Goal: Contribute content: Add original content to the website for others to see

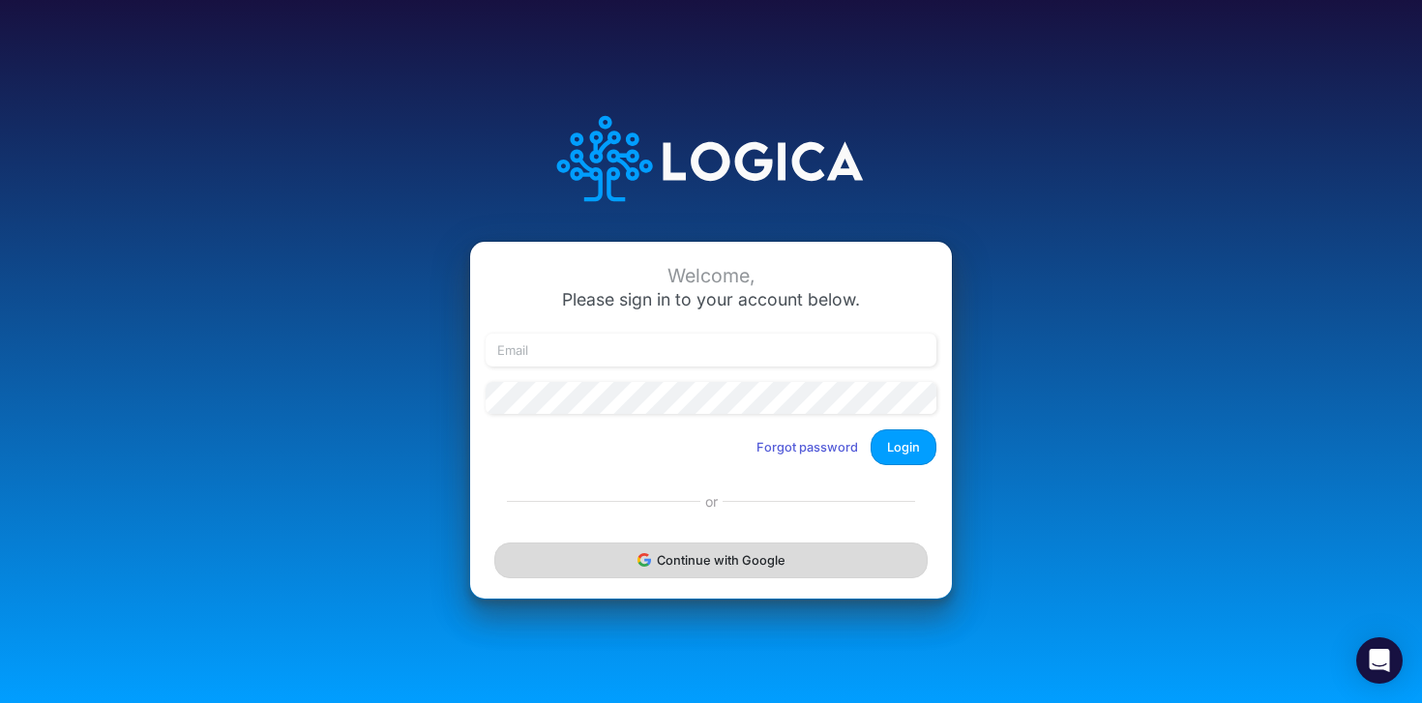
click at [679, 566] on button "Continue with Google" at bounding box center [710, 561] width 433 height 36
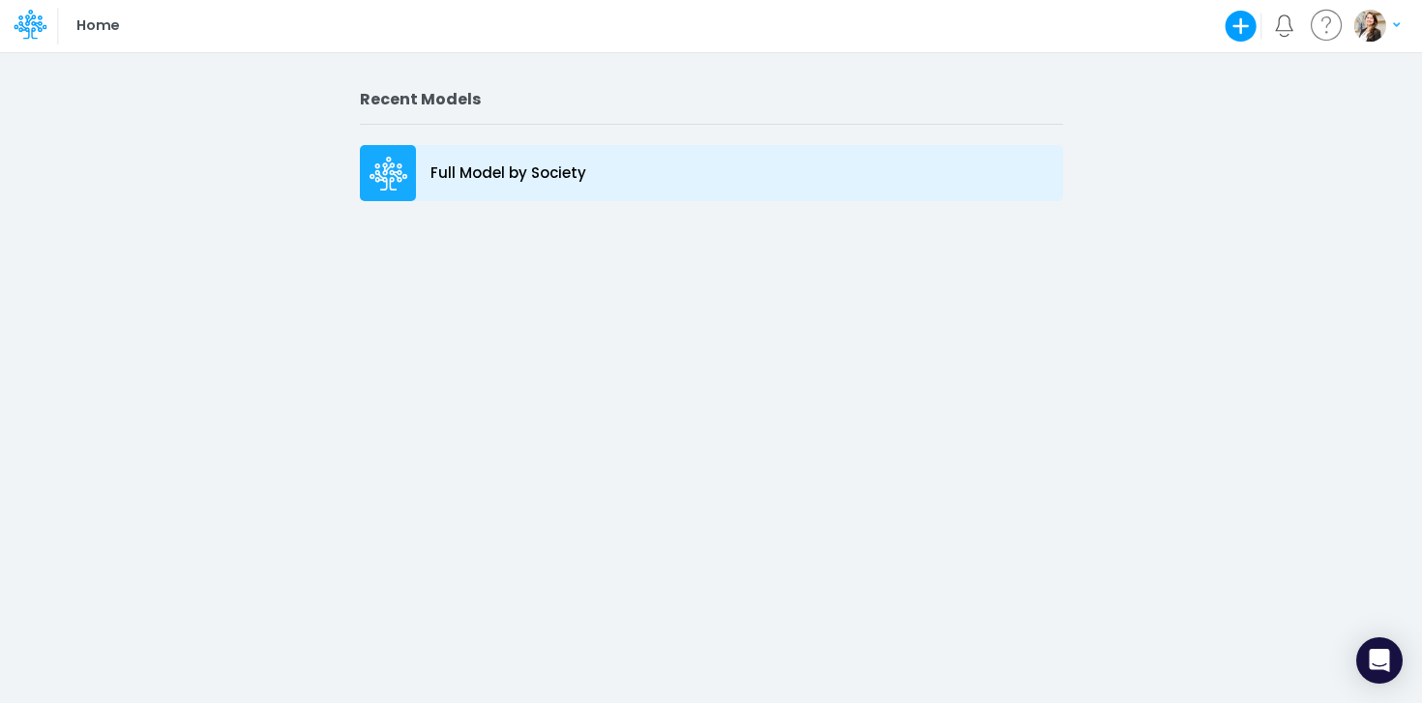
click at [547, 176] on p "Full Model by Society" at bounding box center [508, 173] width 156 height 22
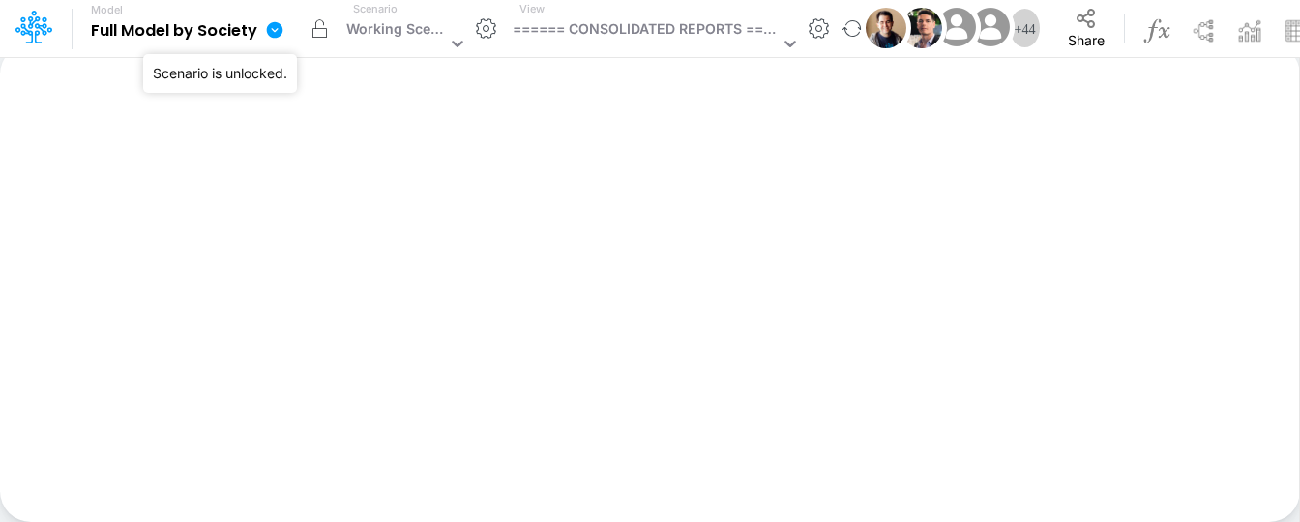
click at [320, 35] on button "button" at bounding box center [319, 29] width 39 height 39
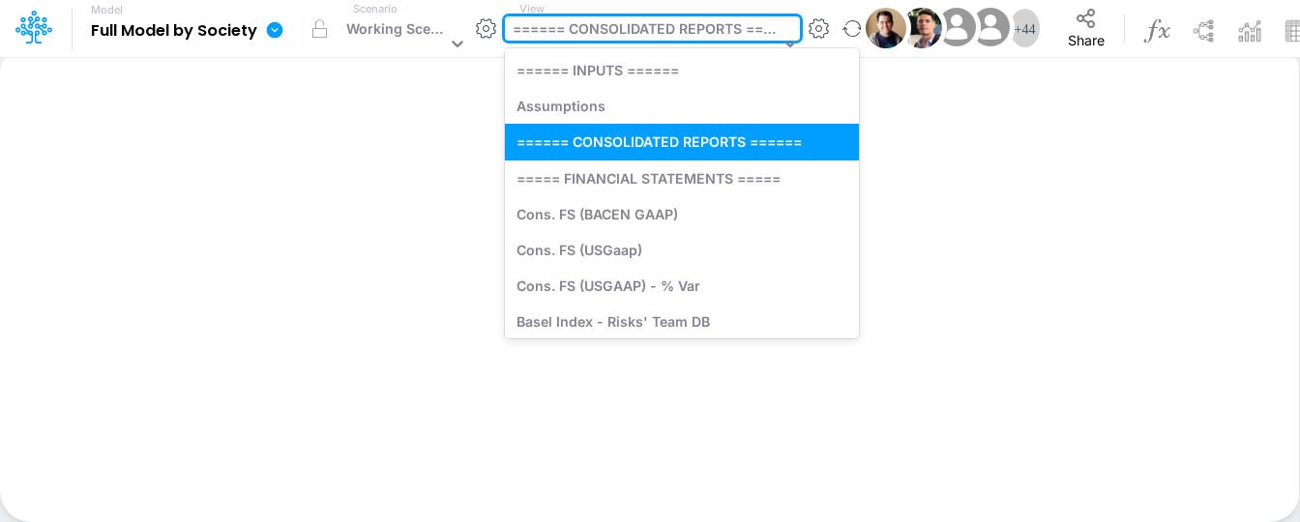
click at [605, 29] on div "====== CONSOLIDATED REPORTS ======" at bounding box center [646, 30] width 266 height 25
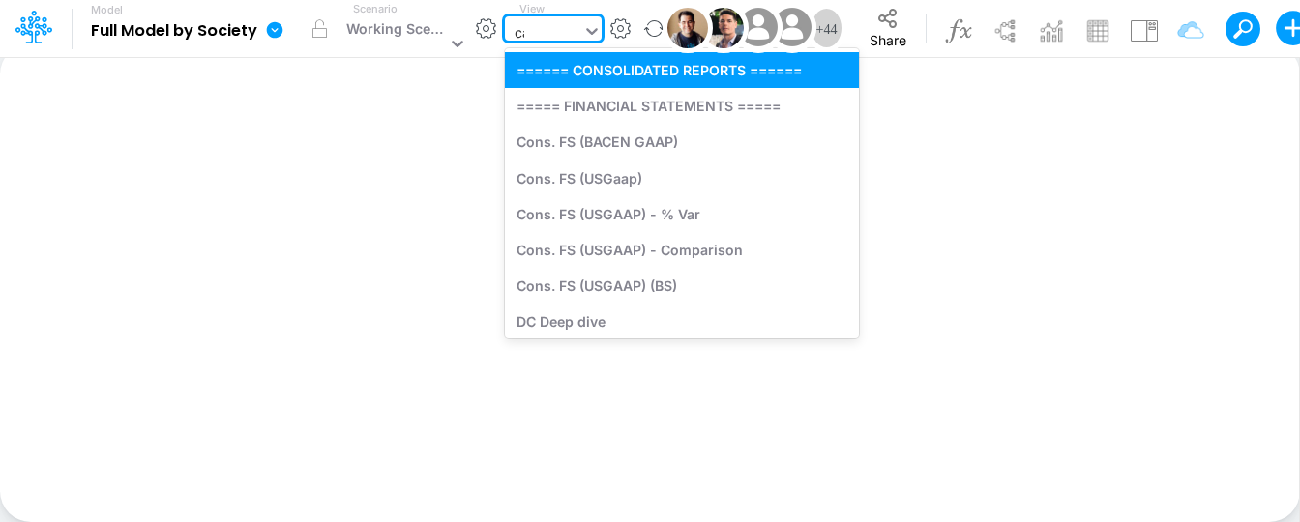
type input "cac"
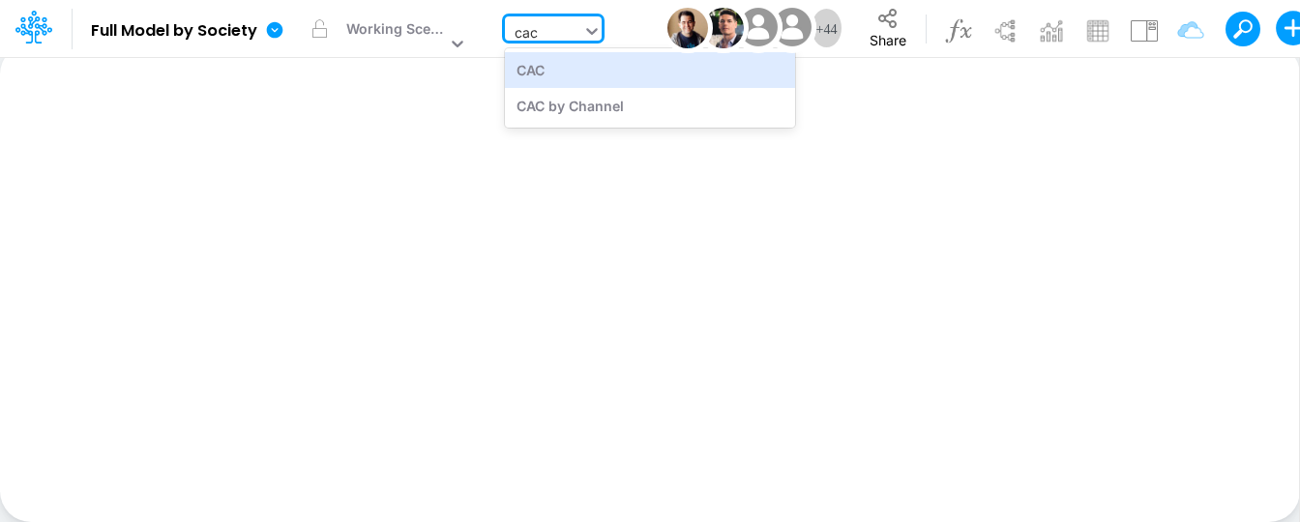
click at [543, 74] on div "CAC" at bounding box center [650, 70] width 290 height 36
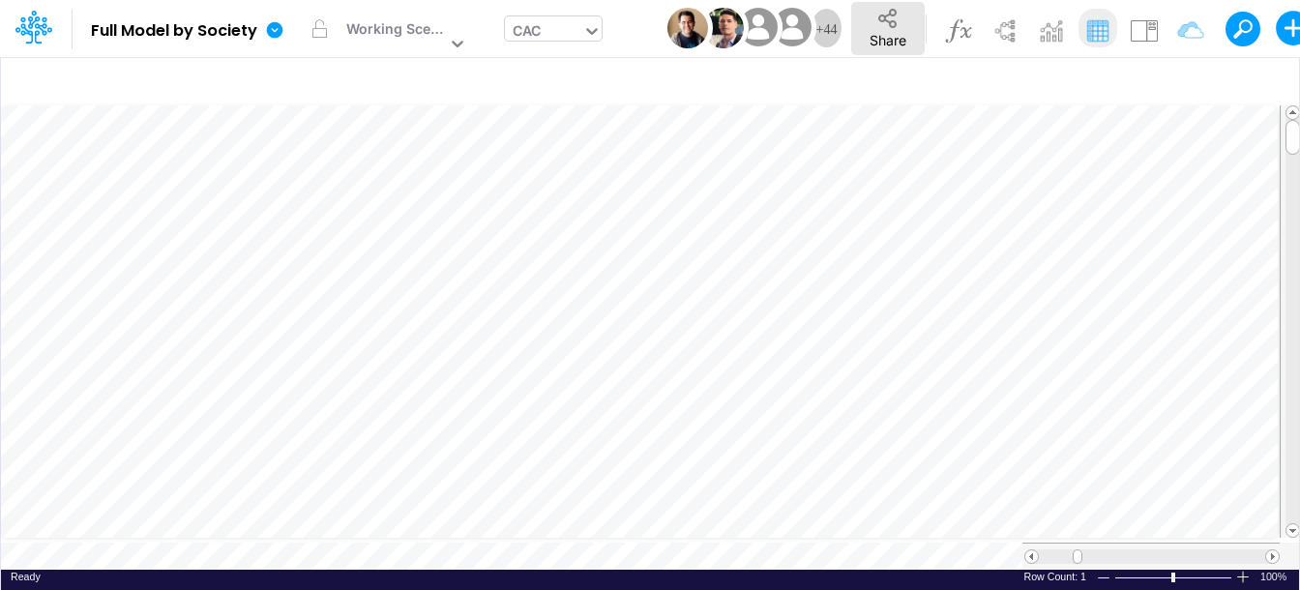
scroll to position [9, 1]
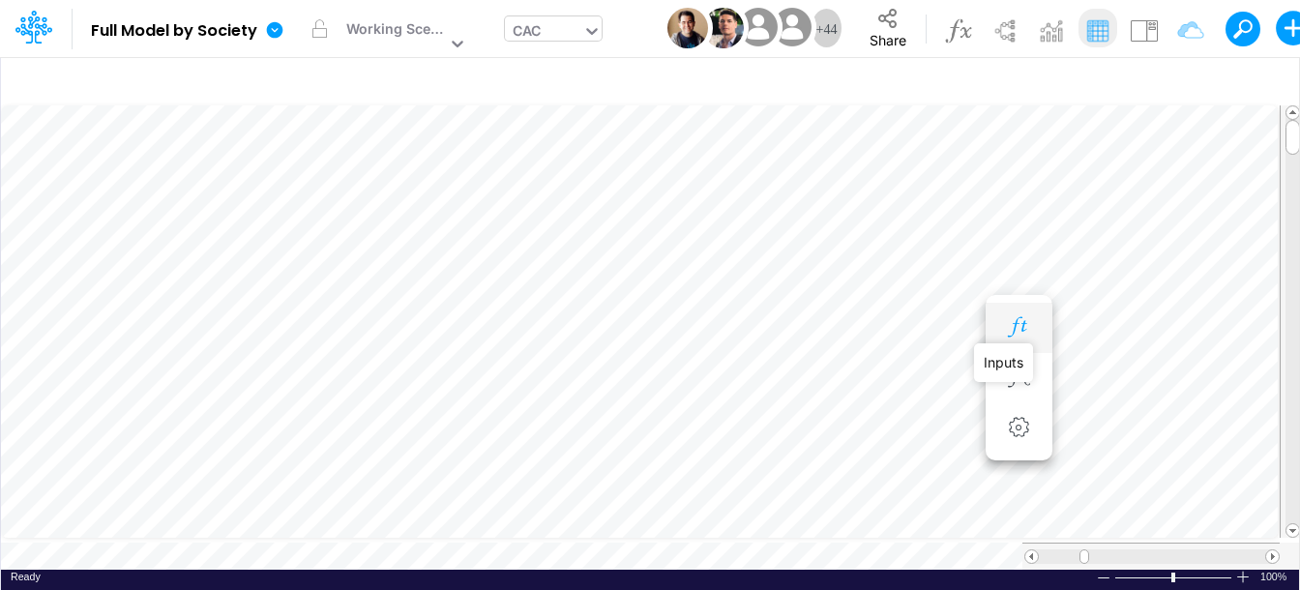
click at [1020, 331] on icon "button" at bounding box center [1018, 327] width 29 height 20
click at [278, 24] on icon at bounding box center [275, 29] width 16 height 16
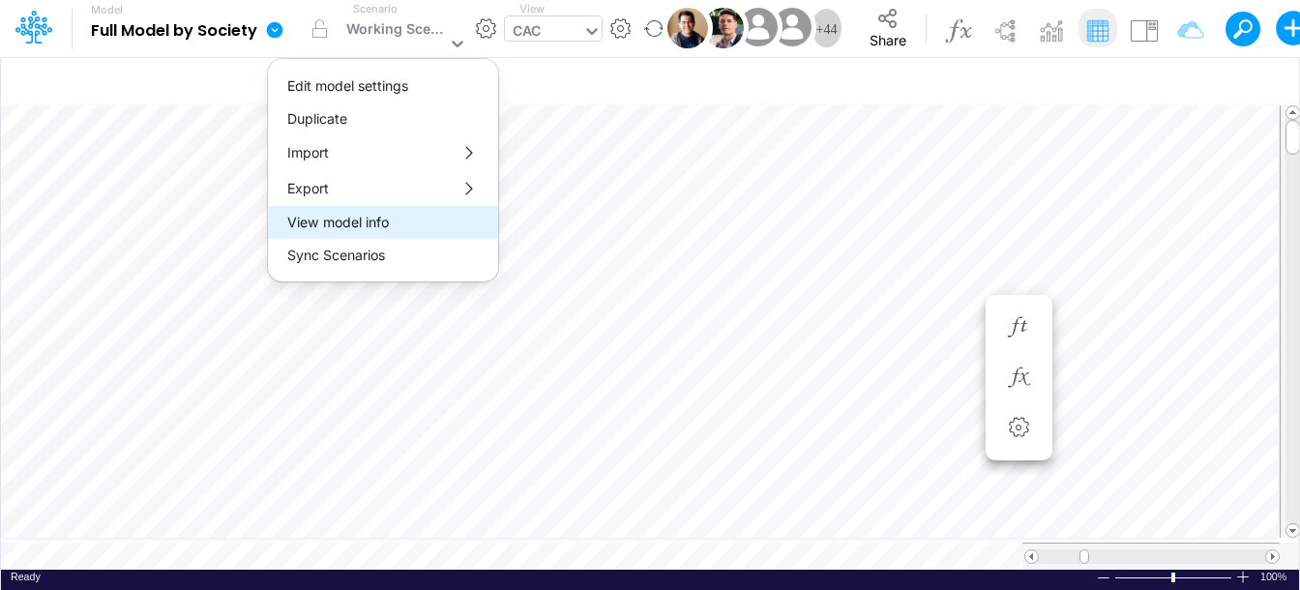
click at [365, 224] on button "View model info" at bounding box center [383, 222] width 230 height 33
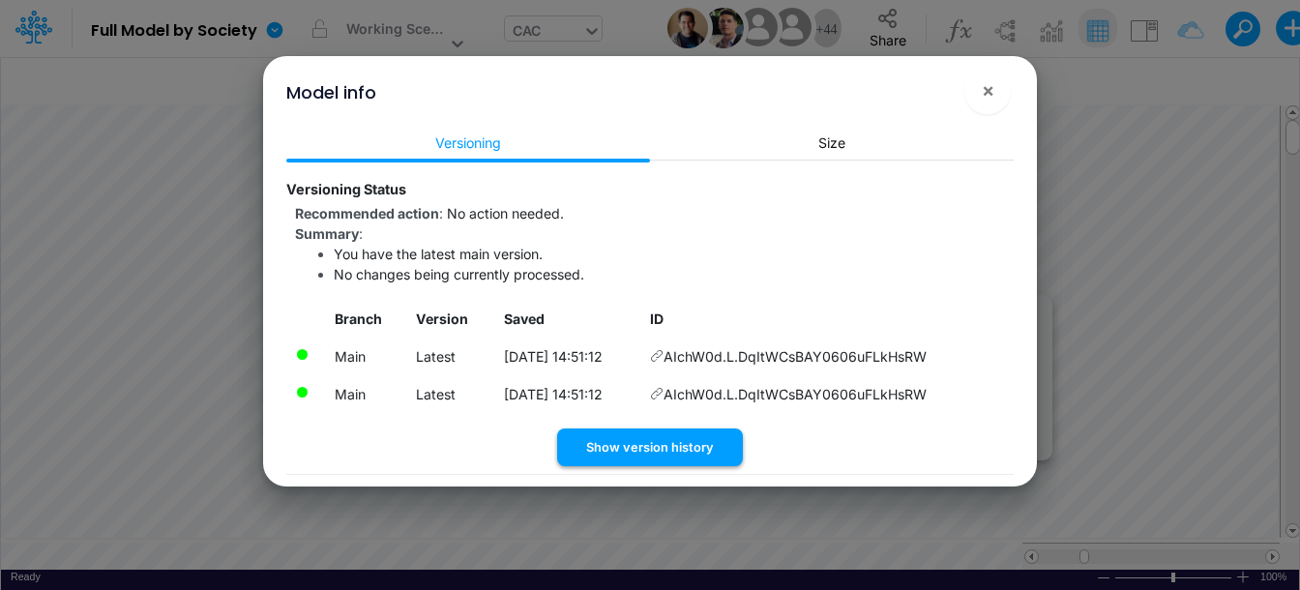
click at [596, 453] on button "Show version history" at bounding box center [650, 447] width 186 height 38
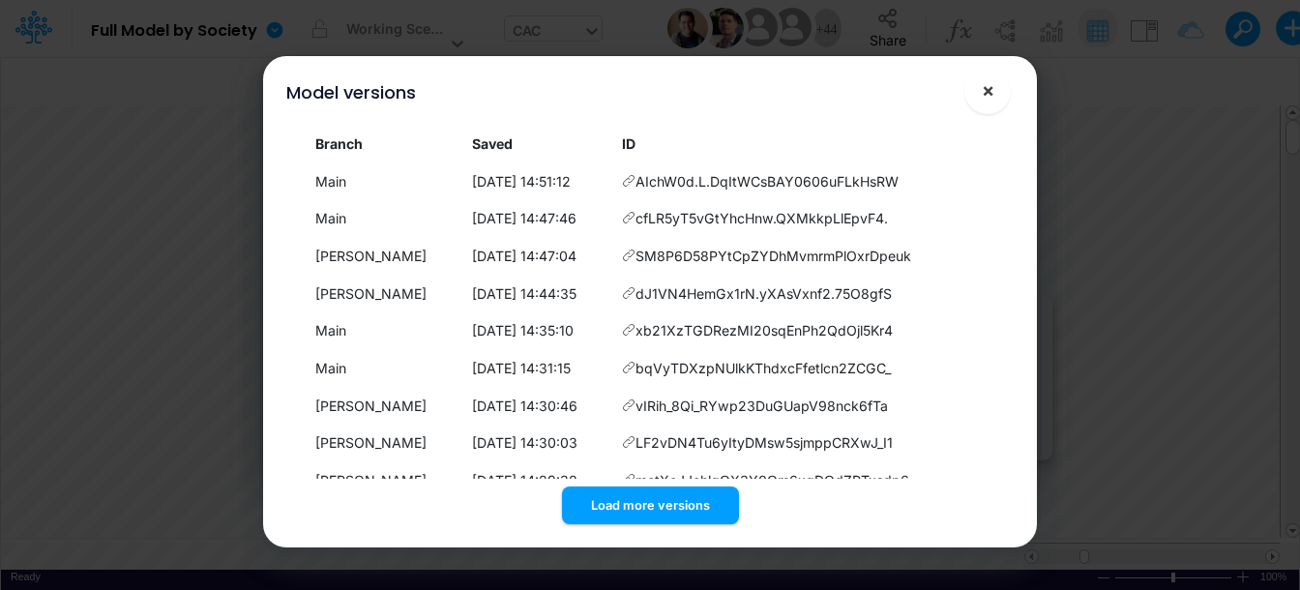
click at [984, 94] on span "×" at bounding box center [988, 89] width 13 height 23
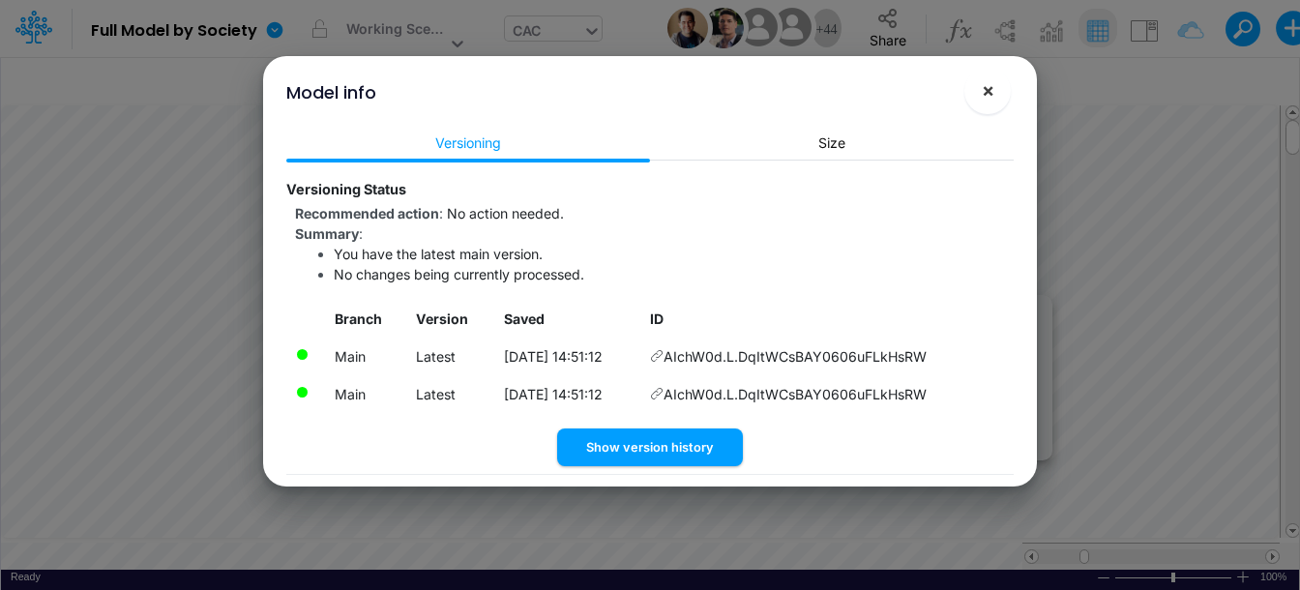
click at [996, 93] on button "×" at bounding box center [987, 91] width 46 height 46
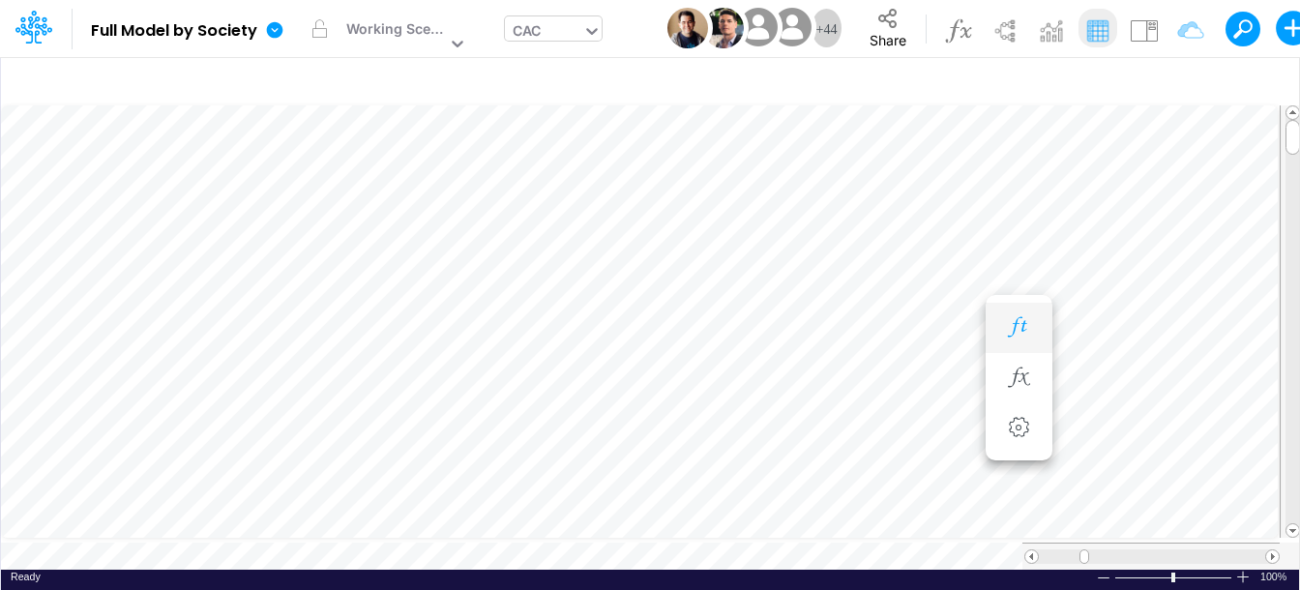
click at [1001, 320] on button "button" at bounding box center [1019, 327] width 36 height 39
drag, startPoint x: 1293, startPoint y: 128, endPoint x: 1299, endPoint y: 296, distance: 168.4
click at [1299, 296] on div "Insert child node Variable Constant Group Addition Subtraction Multiplication D…" at bounding box center [650, 317] width 1300 height 546
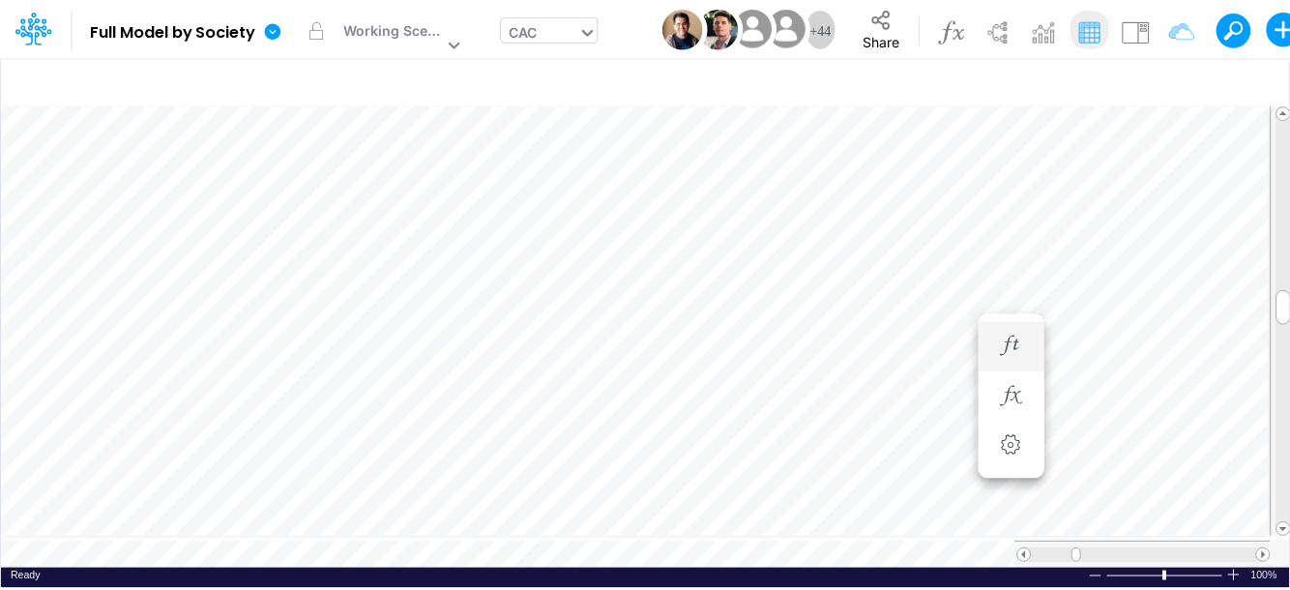
scroll to position [9, 1]
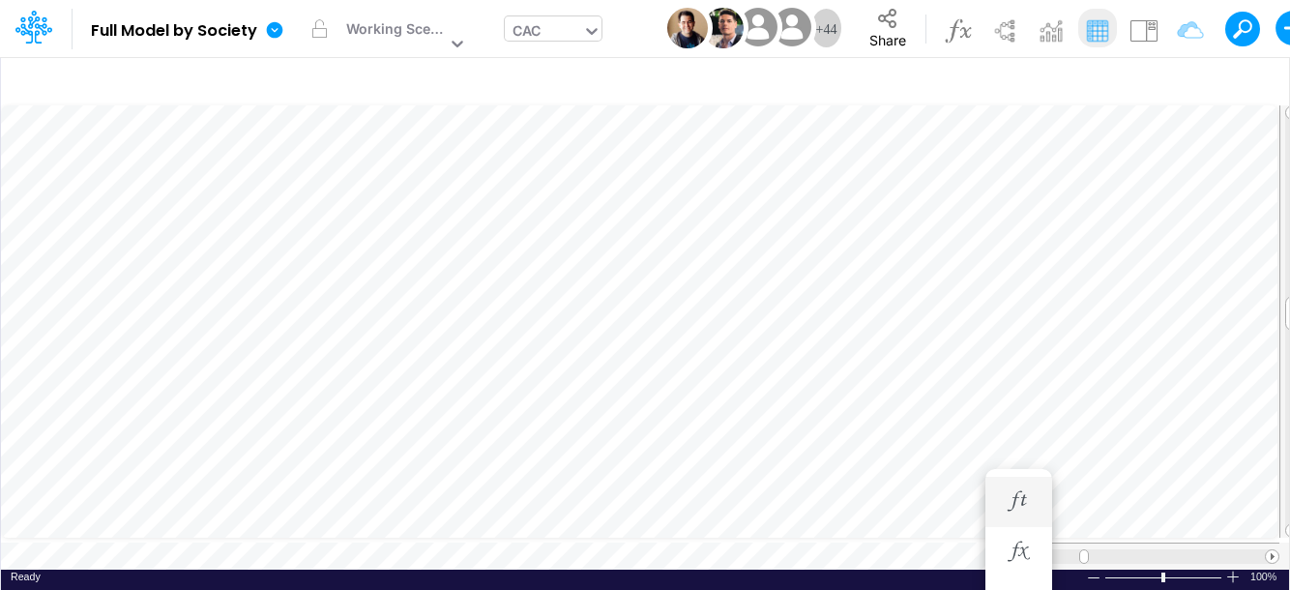
scroll to position [9, 1]
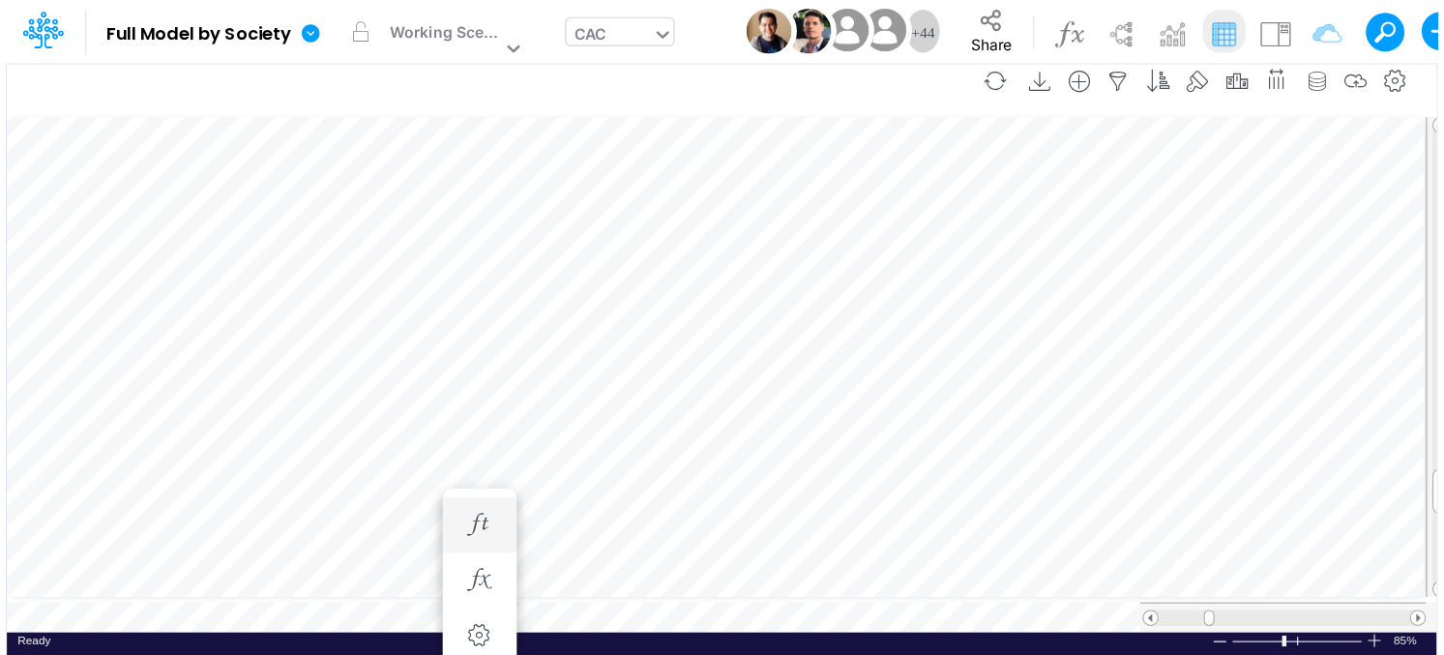
scroll to position [9, 1]
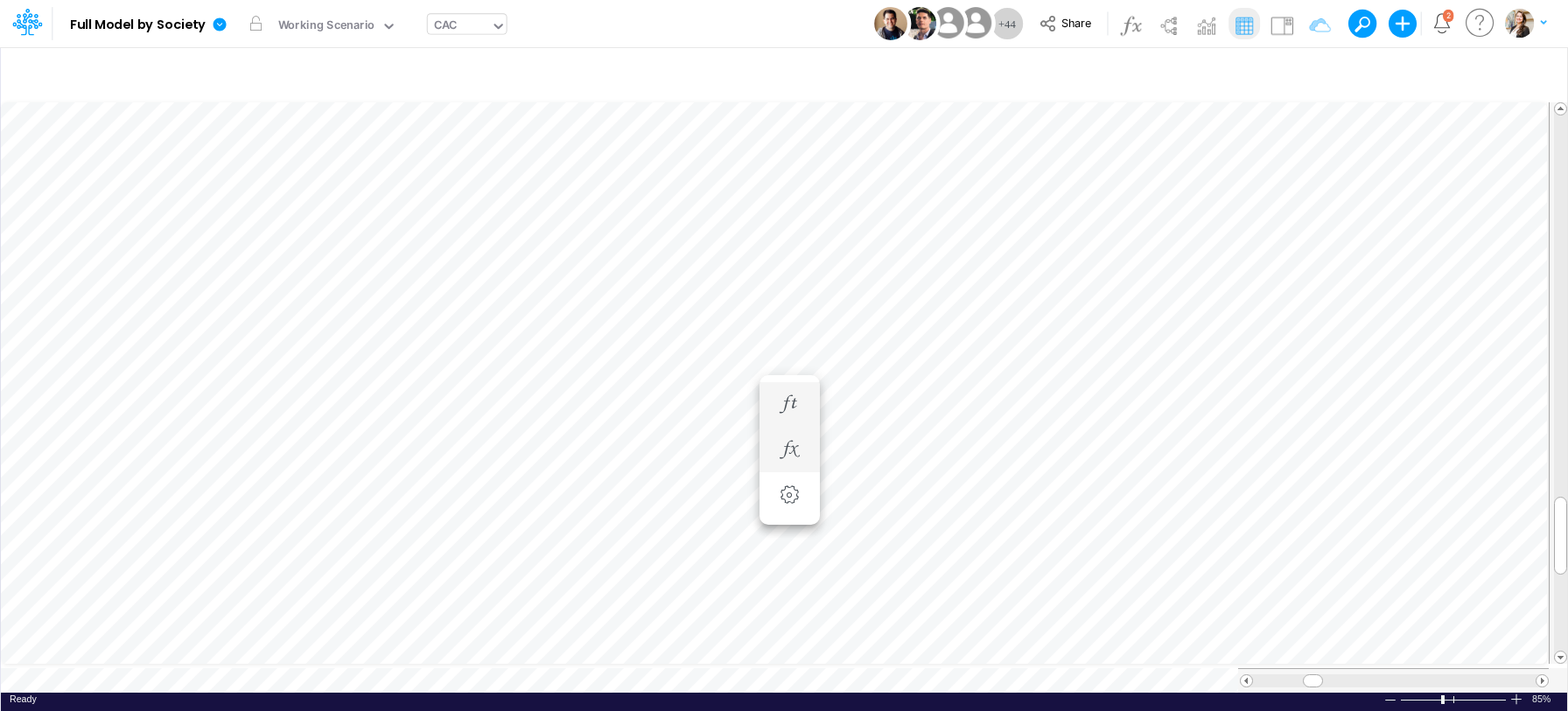
scroll to position [0, 1]
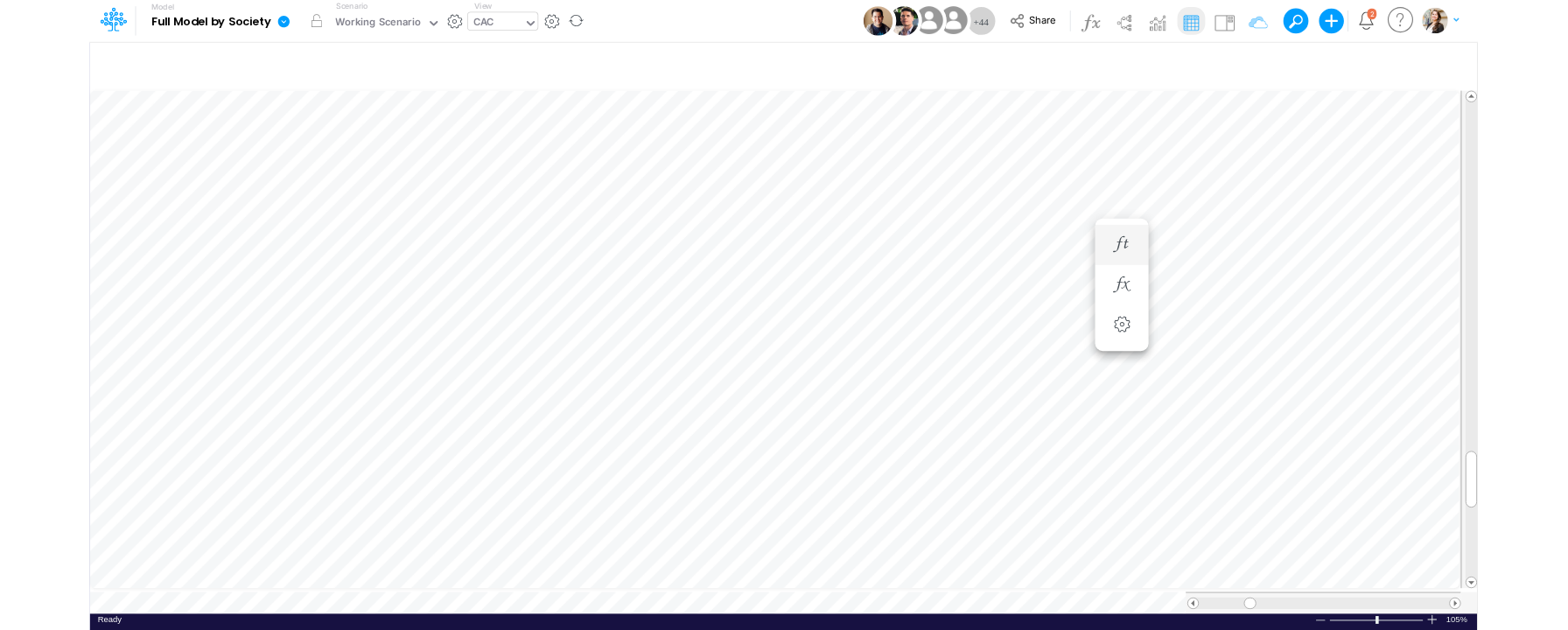
scroll to position [0, 1]
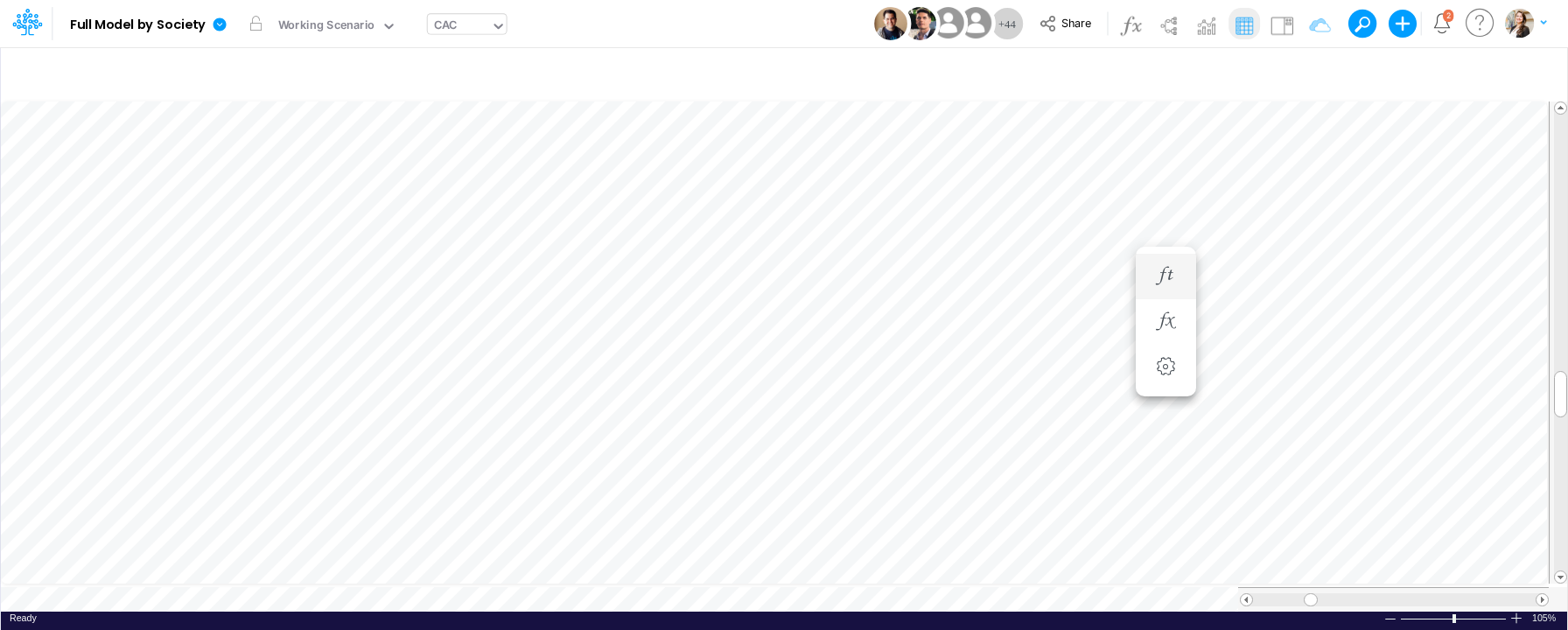
click at [428, 27] on div "CAC" at bounding box center [460, 26] width 63 height 26
